Goal: Task Accomplishment & Management: Manage account settings

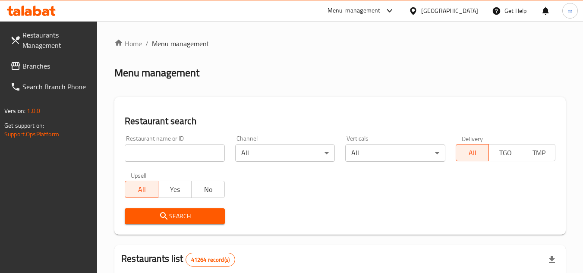
click at [454, 7] on div "[GEOGRAPHIC_DATA]" at bounding box center [449, 10] width 57 height 9
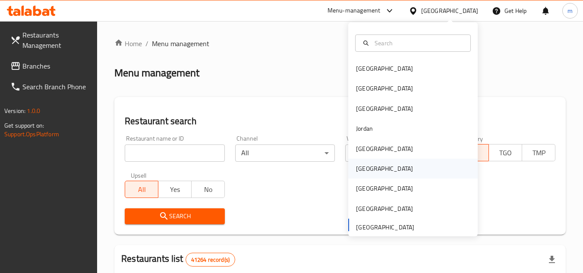
click at [379, 168] on div "[GEOGRAPHIC_DATA]" at bounding box center [412, 169] width 129 height 20
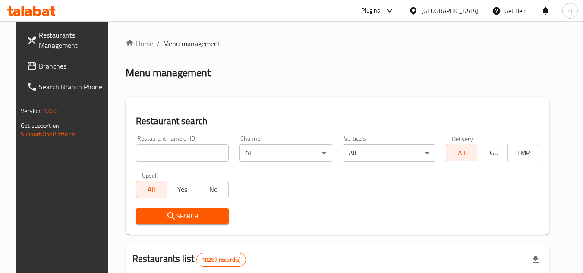
click at [39, 69] on span "Branches" at bounding box center [73, 66] width 68 height 10
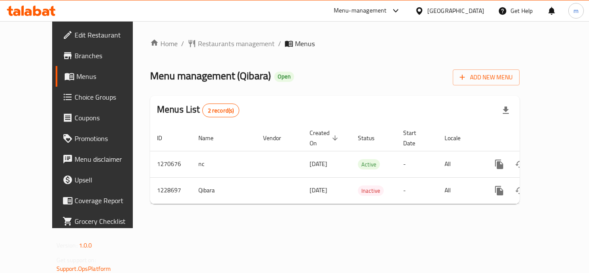
click at [75, 102] on span "Choice Groups" at bounding box center [109, 97] width 69 height 10
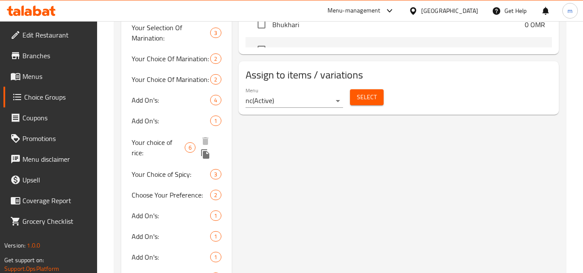
scroll to position [474, 0]
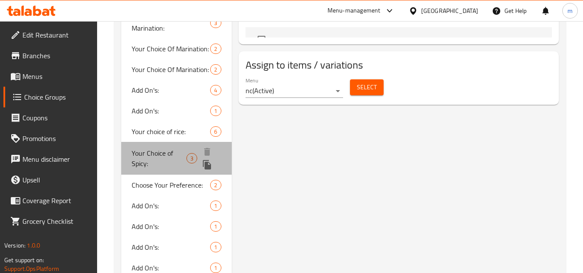
click at [166, 159] on span "Your Choice of Spicy:" at bounding box center [159, 158] width 55 height 21
type input "Your Choice of Spicy:"
type input "اختيارك من سبايسي:"
type input "1"
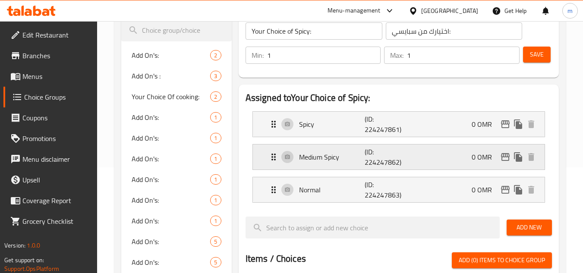
scroll to position [129, 0]
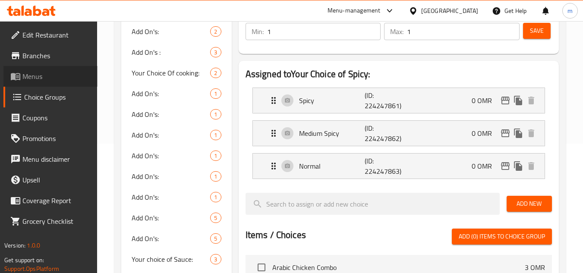
click at [34, 77] on span "Menus" at bounding box center [56, 76] width 68 height 10
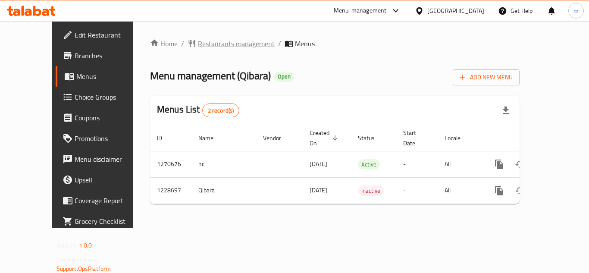
click at [198, 39] on span "Restaurants management" at bounding box center [236, 43] width 77 height 10
